Goal: Navigation & Orientation: Understand site structure

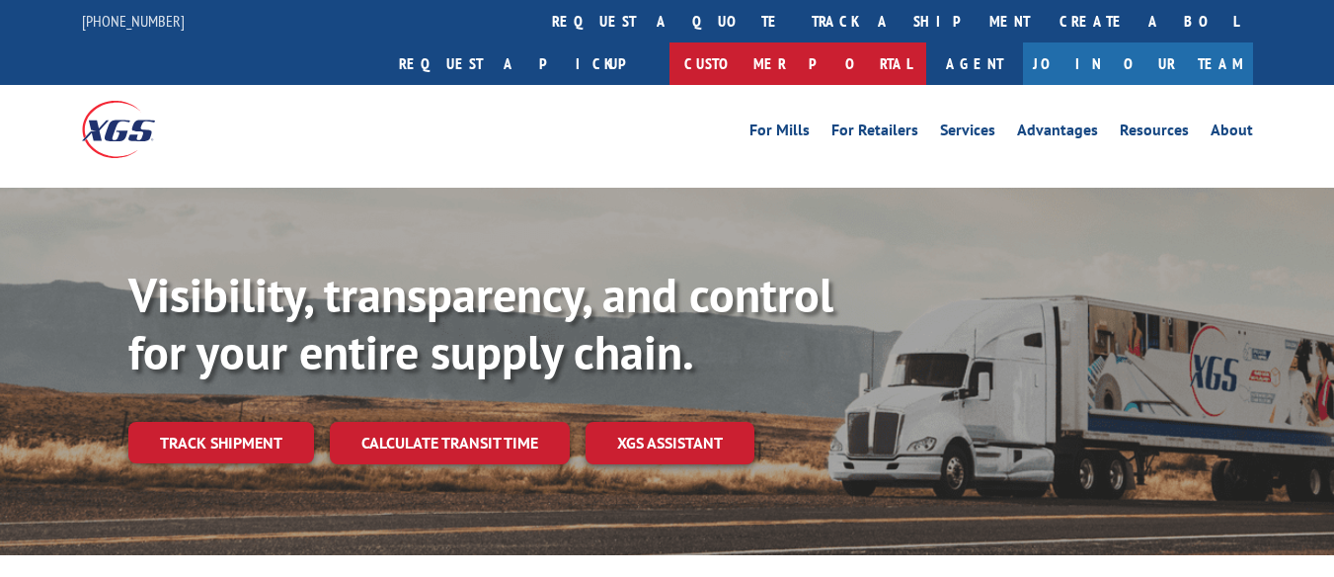
click at [926, 42] on link "Customer Portal" at bounding box center [797, 63] width 257 height 42
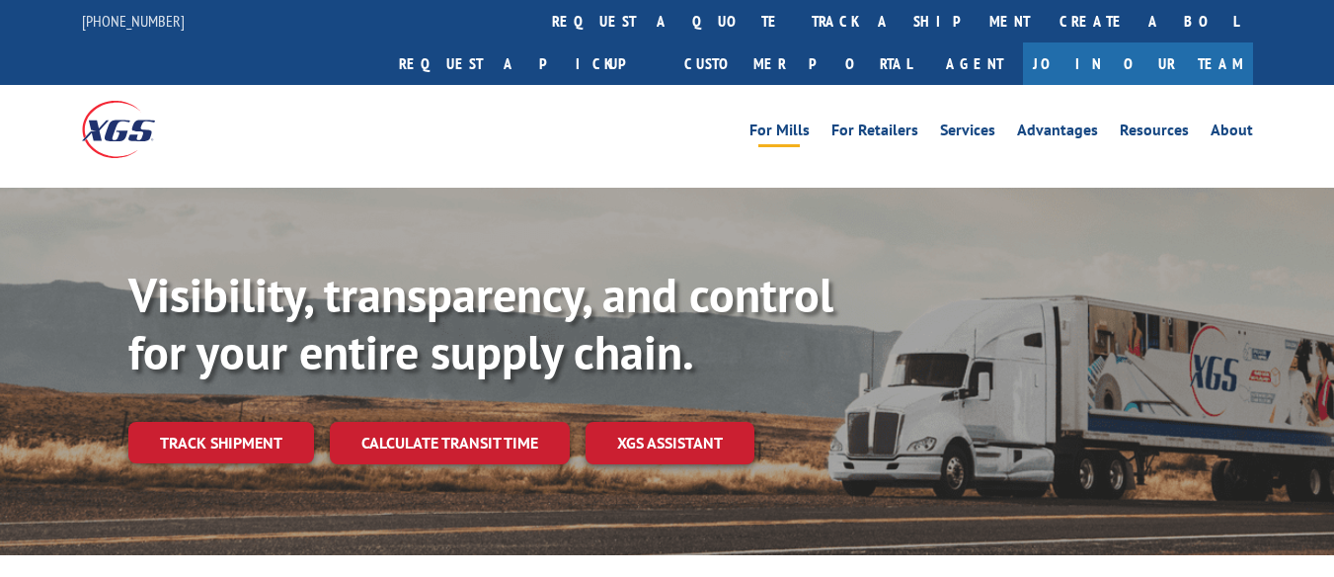
click at [793, 122] on link "For Mills" at bounding box center [779, 133] width 60 height 22
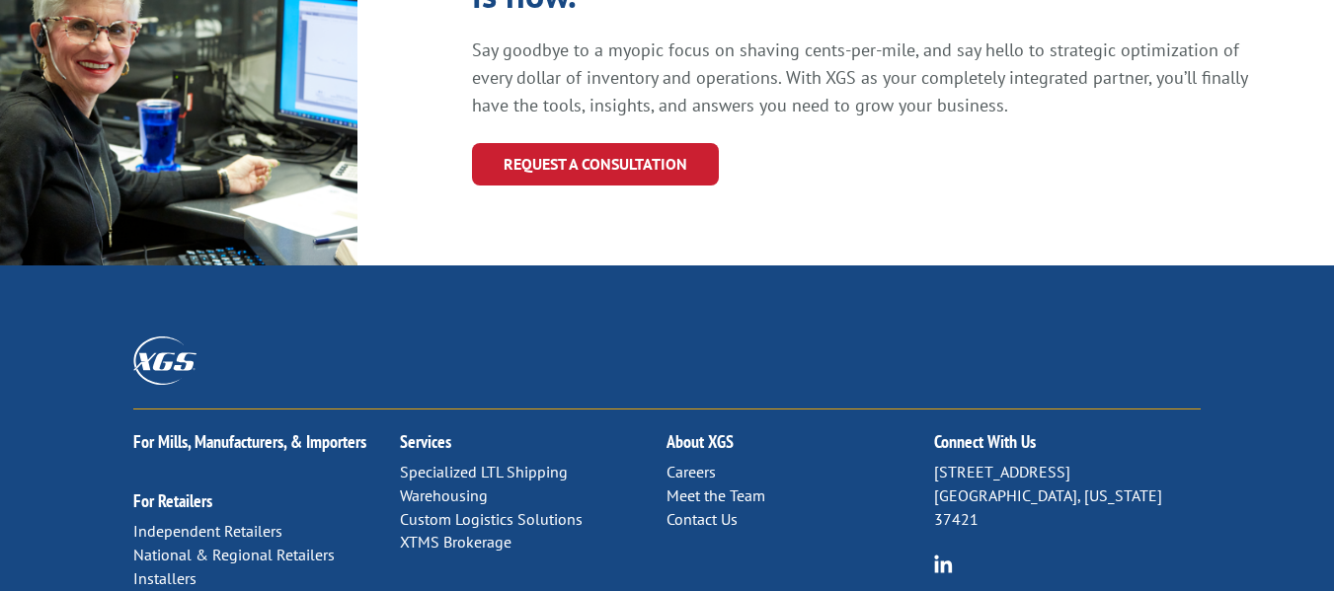
scroll to position [2355, 0]
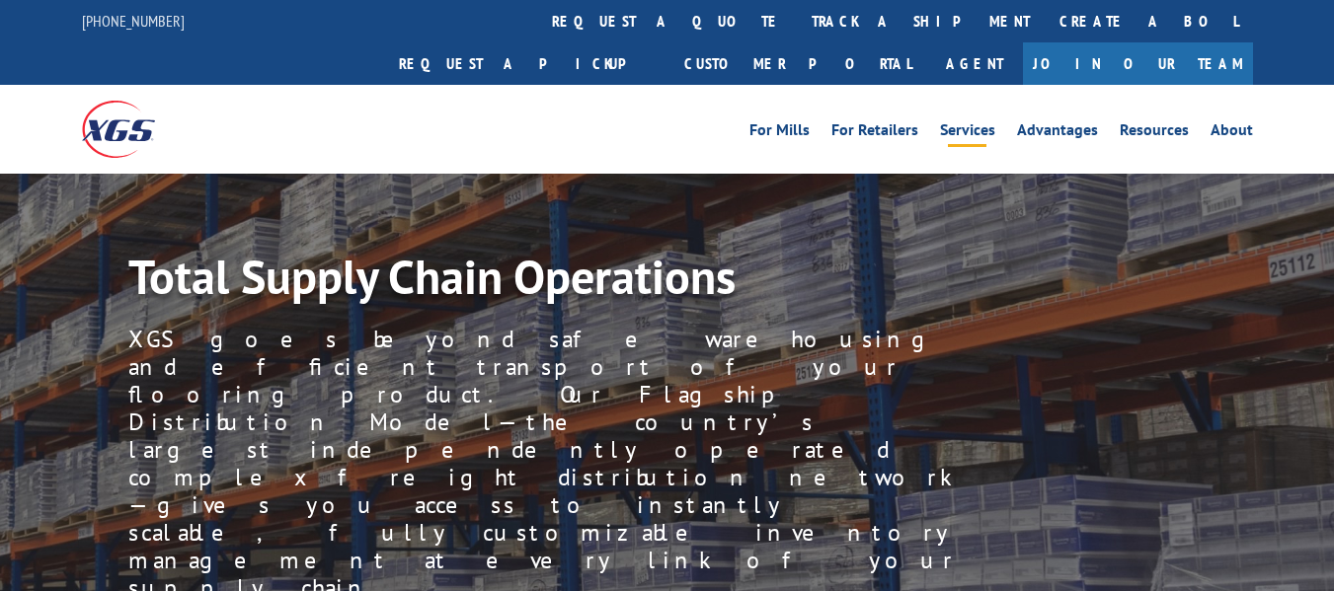
click at [992, 122] on link "Services" at bounding box center [967, 133] width 55 height 22
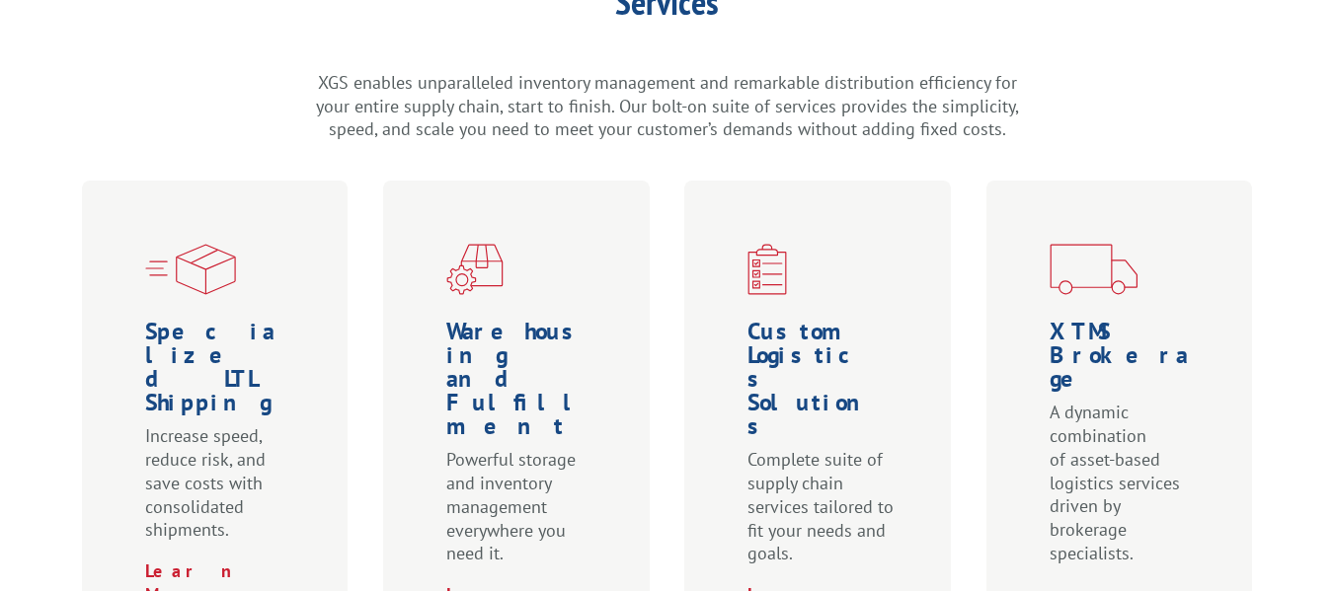
scroll to position [568, 0]
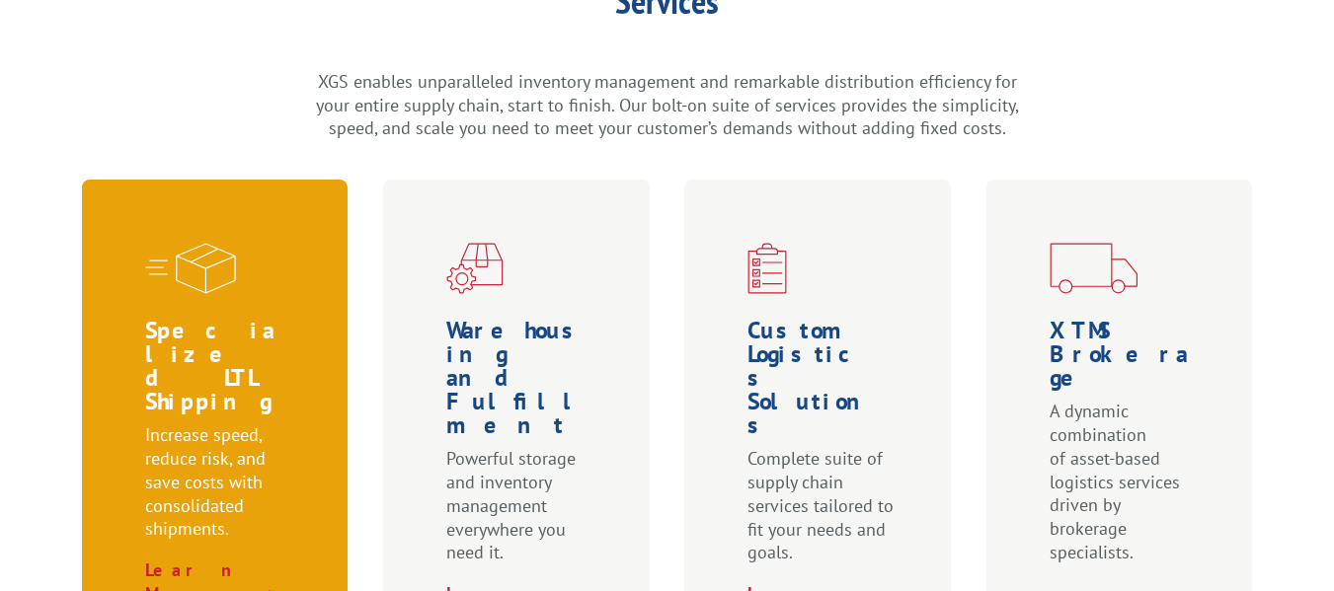
click at [200, 424] on p "Increase speed, reduce risk, and save costs with consolidated shipments." at bounding box center [219, 491] width 148 height 135
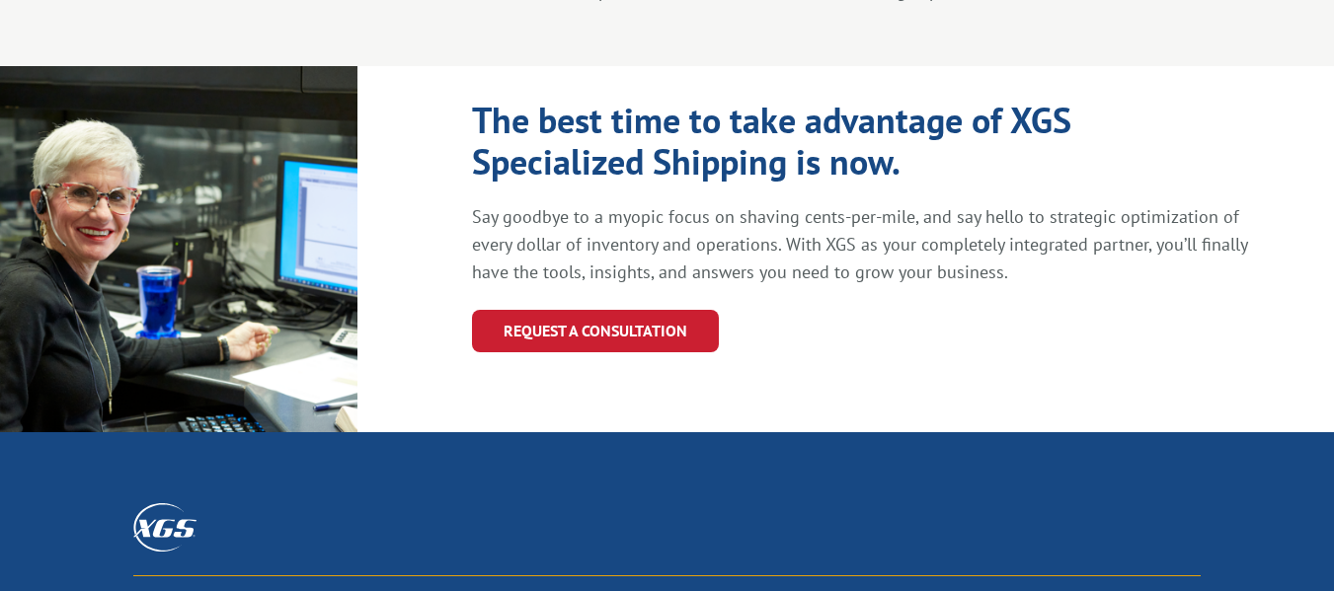
scroll to position [2492, 0]
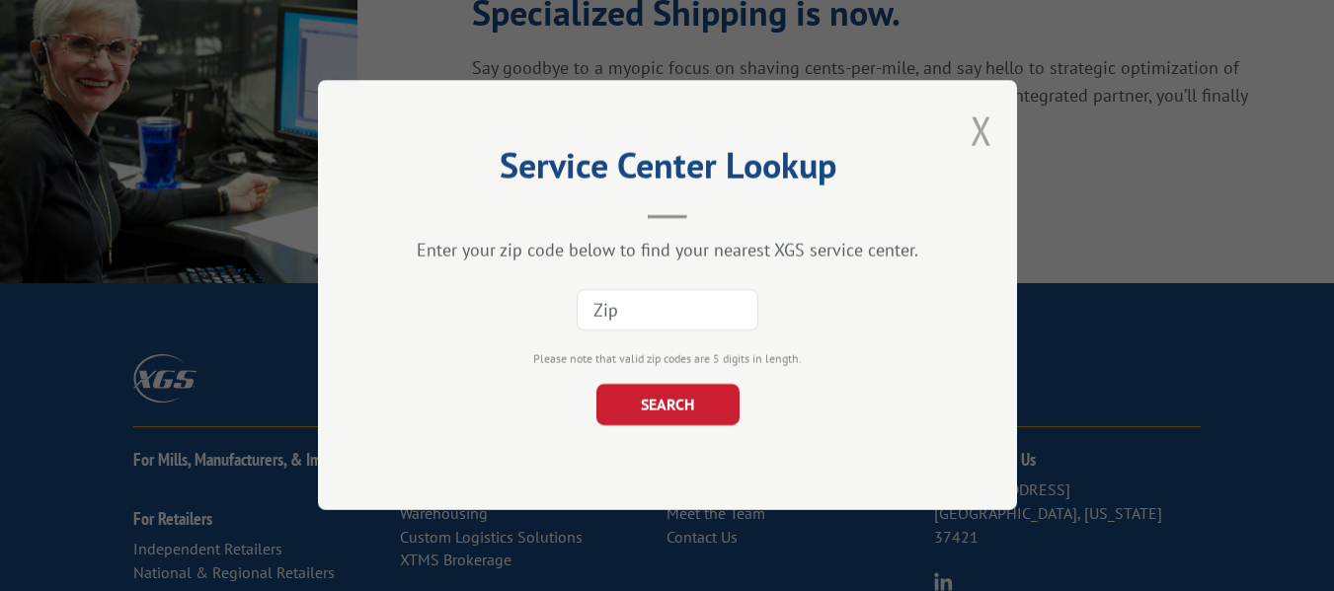
click at [971, 119] on button "Close modal" at bounding box center [982, 131] width 22 height 52
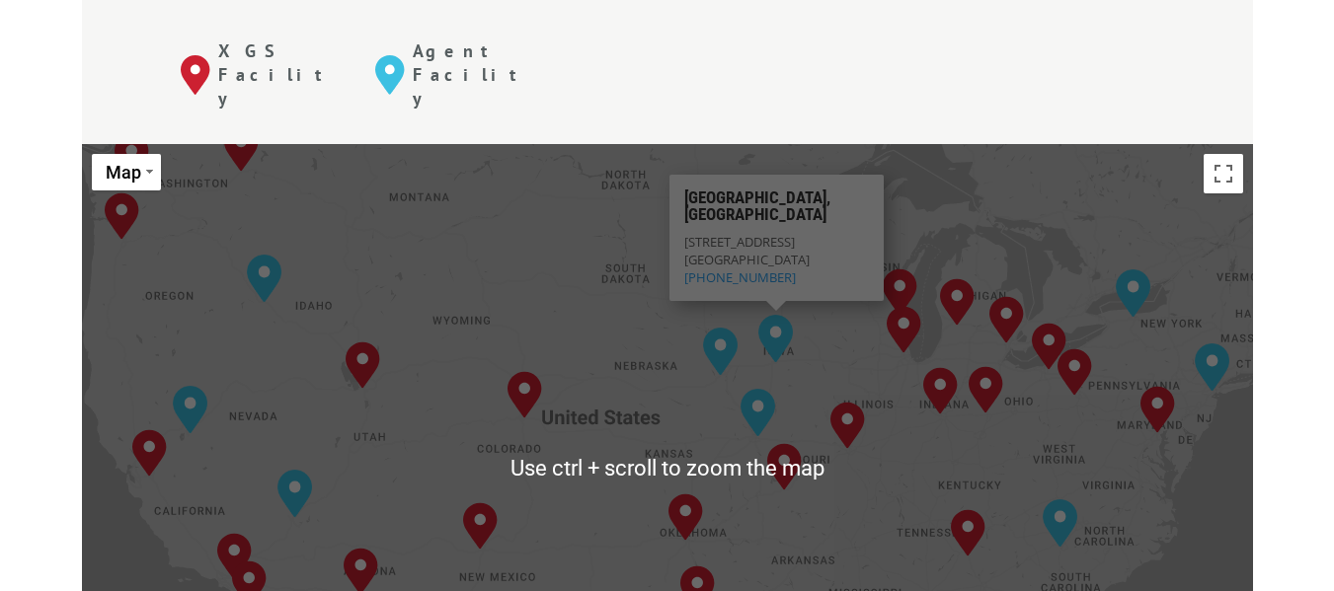
scroll to position [831, 0]
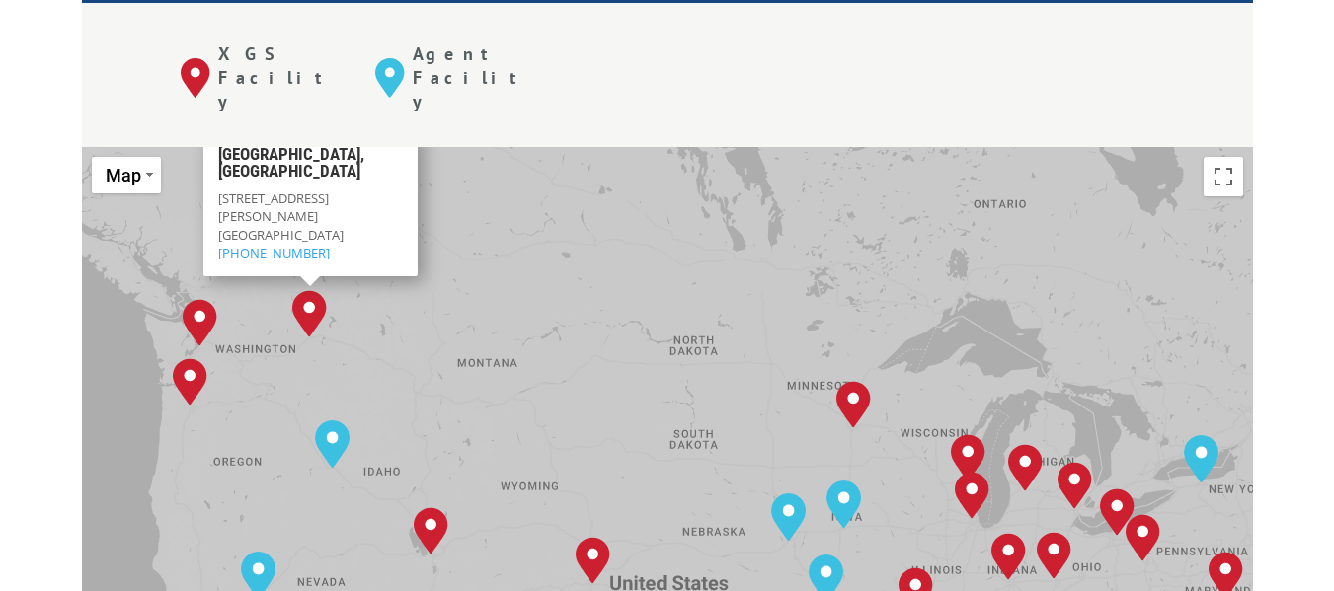
click at [315, 290] on img "Spokane, WA" at bounding box center [309, 313] width 35 height 47
click at [305, 290] on img "Spokane, WA" at bounding box center [309, 313] width 35 height 47
